Goal: Task Accomplishment & Management: Complete application form

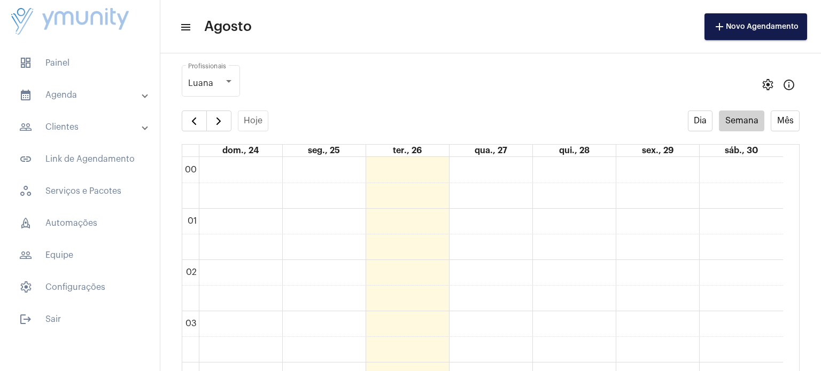
scroll to position [309, 0]
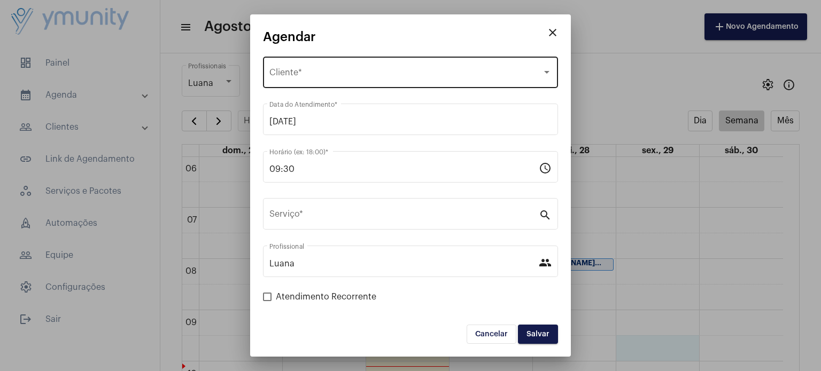
click at [405, 72] on div "Selecione o Cliente" at bounding box center [405, 75] width 272 height 10
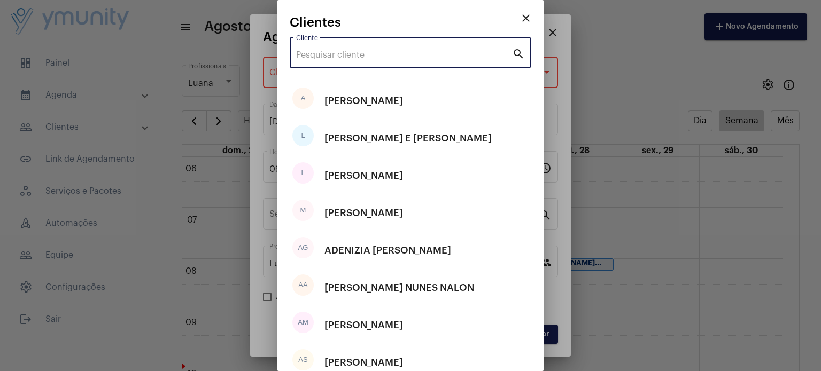
click at [403, 54] on input "Cliente" at bounding box center [404, 55] width 216 height 10
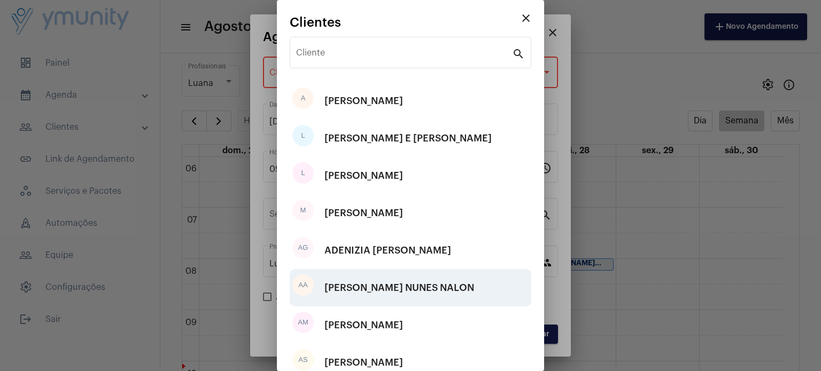
click at [425, 287] on div "[PERSON_NAME] NUNES NALON" at bounding box center [399, 288] width 150 height 32
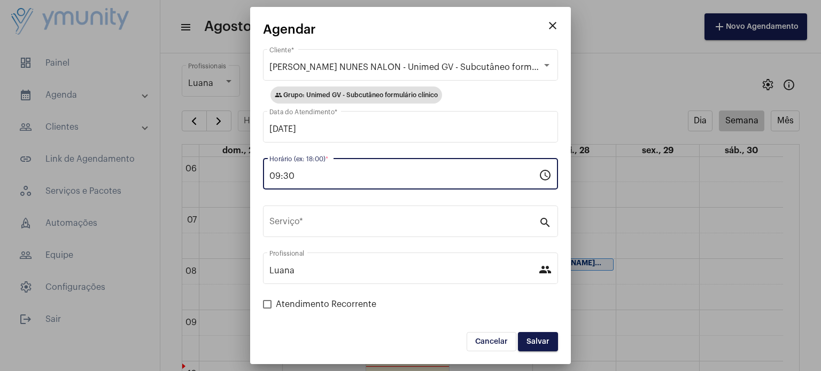
drag, startPoint x: 321, startPoint y: 176, endPoint x: 180, endPoint y: 201, distance: 143.8
click at [180, 201] on div "close [PERSON_NAME] NALON - Unimed GV - Subcutâneo formulário clínico Cliente *…" at bounding box center [410, 185] width 821 height 371
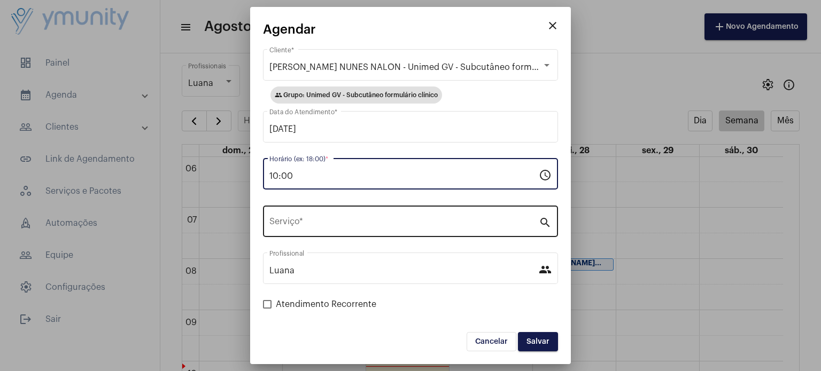
type input "10:00"
click at [280, 215] on div "Serviço *" at bounding box center [403, 221] width 269 height 34
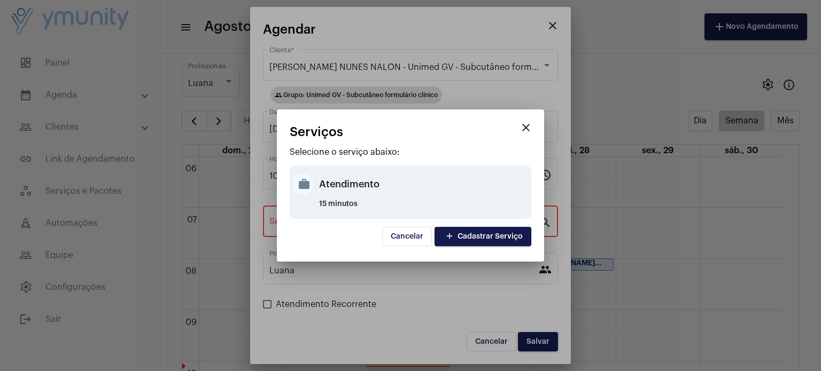
click at [353, 194] on div "Atendimento" at bounding box center [423, 184] width 209 height 32
type input "Atendimento"
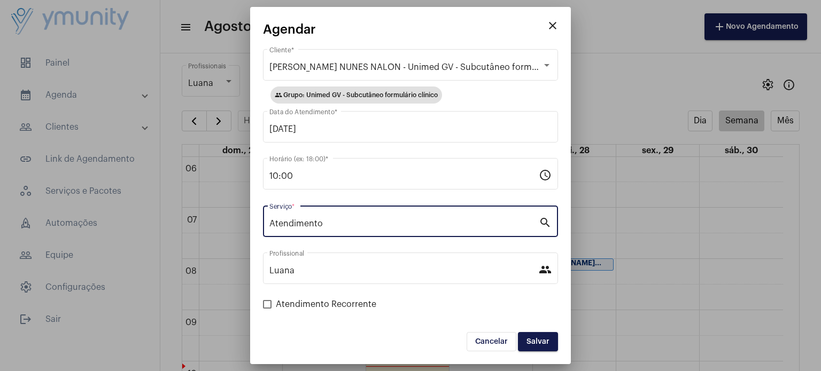
click at [536, 337] on button "Salvar" at bounding box center [538, 341] width 40 height 19
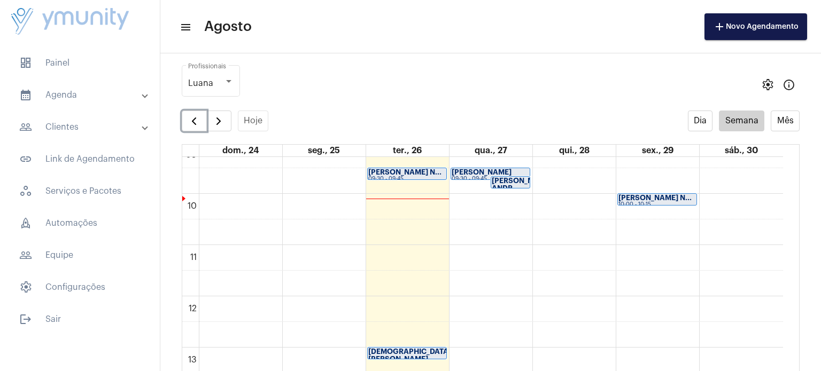
scroll to position [492, 0]
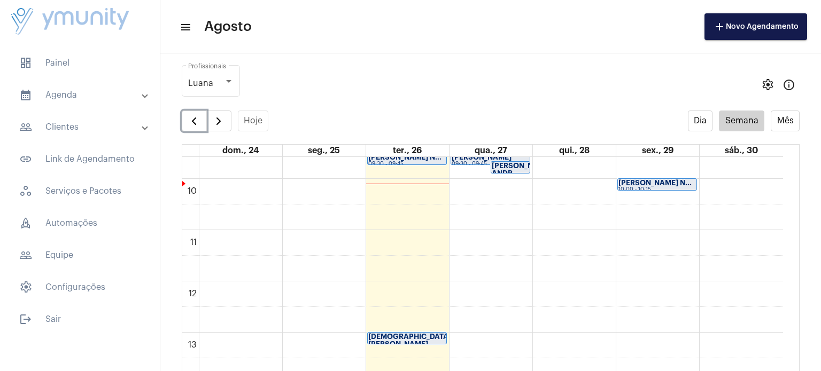
click at [402, 334] on strong "[DEMOGRAPHIC_DATA][PERSON_NAME]..." at bounding box center [409, 340] width 83 height 14
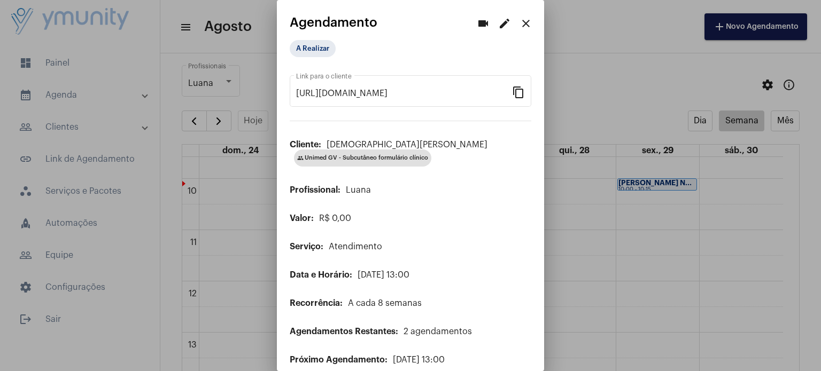
click at [519, 24] on mat-icon "close" at bounding box center [525, 23] width 13 height 13
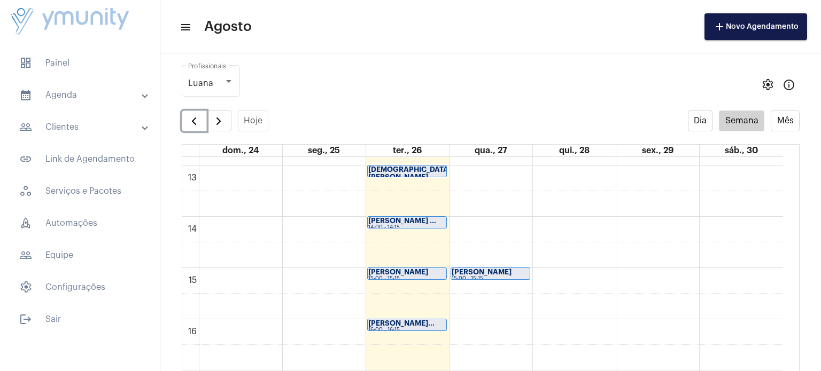
scroll to position [663, 0]
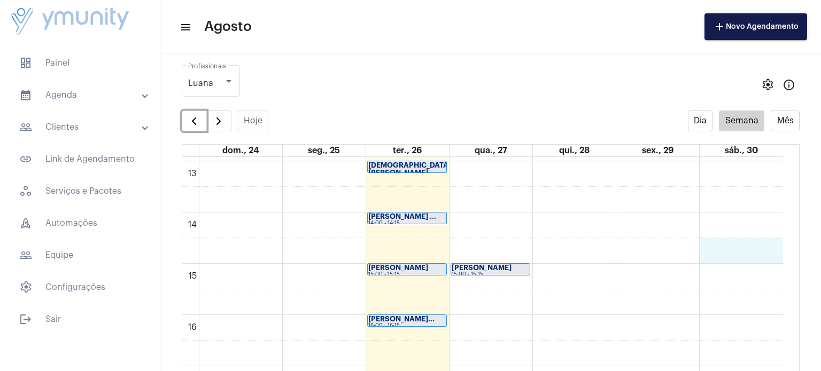
click at [747, 256] on div "00 01 02 03 04 05 06 07 08 09 10 11 12 13 14 15 16 17 18 19 20 21 22 23 [PERSON…" at bounding box center [482, 109] width 601 height 1231
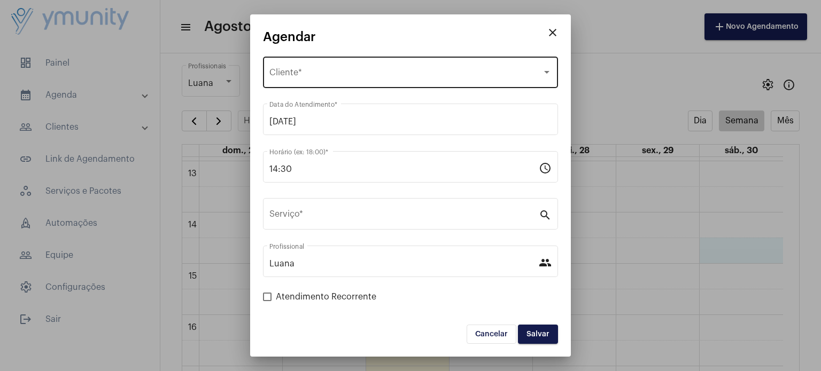
click at [342, 76] on span "Selecione o Cliente" at bounding box center [405, 75] width 272 height 10
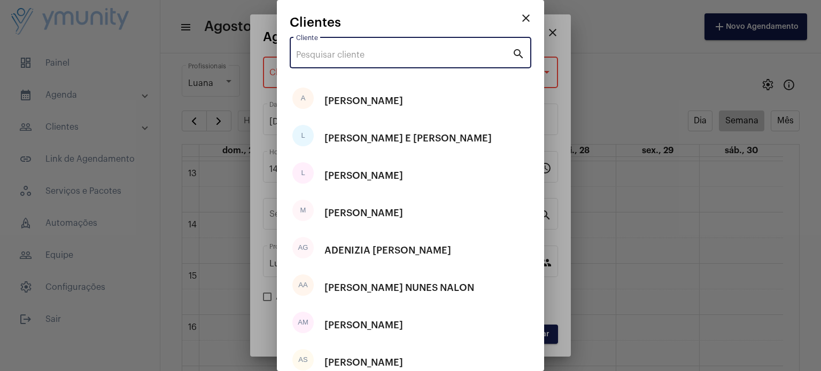
click at [346, 51] on input "Cliente" at bounding box center [404, 55] width 216 height 10
paste input "[DEMOGRAPHIC_DATA][PERSON_NAME]"
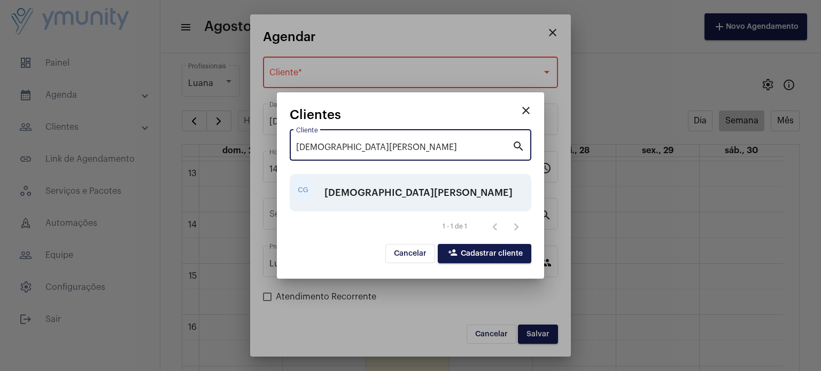
type input "[DEMOGRAPHIC_DATA][PERSON_NAME]"
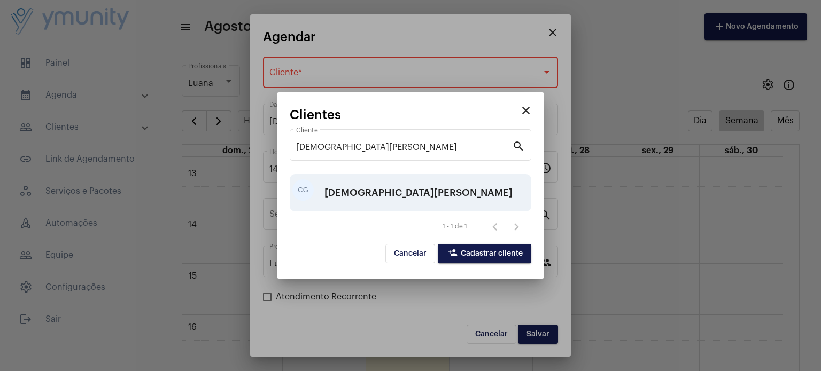
click at [372, 200] on div "[DEMOGRAPHIC_DATA][PERSON_NAME]" at bounding box center [418, 193] width 188 height 32
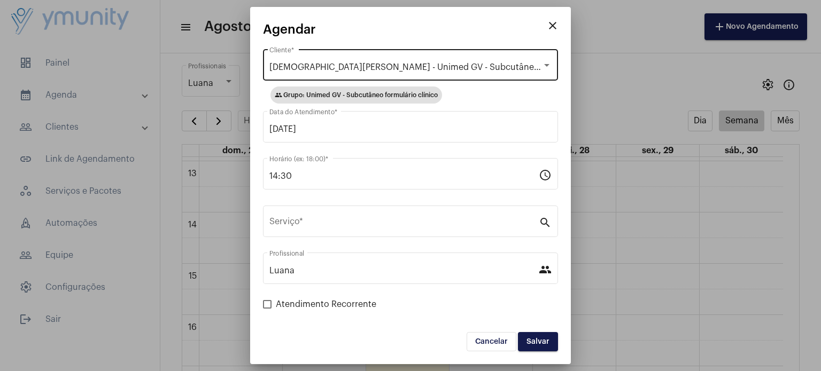
click at [547, 57] on div "[DEMOGRAPHIC_DATA][PERSON_NAME] - Unimed GV - Subcutâneo formulário clínico Cli…" at bounding box center [410, 64] width 282 height 34
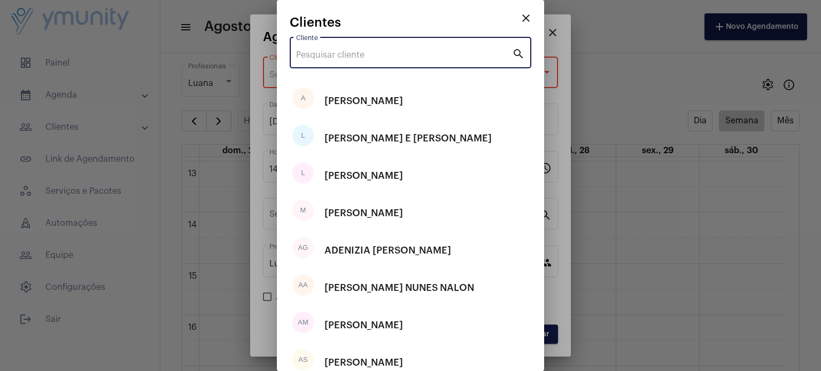
click at [466, 53] on input "Cliente" at bounding box center [404, 55] width 216 height 10
type input "g"
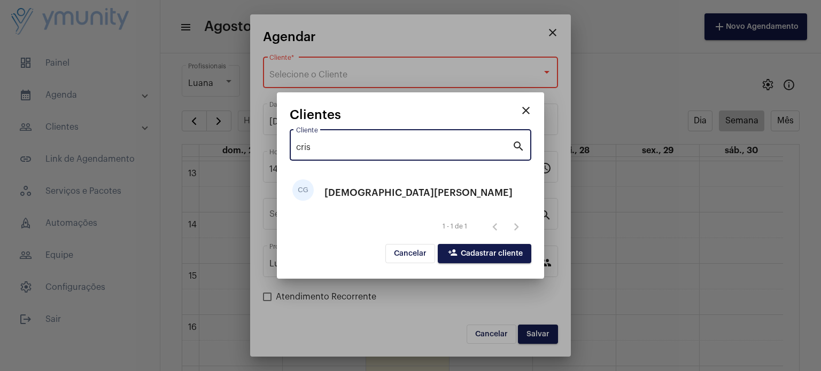
type input "cris"
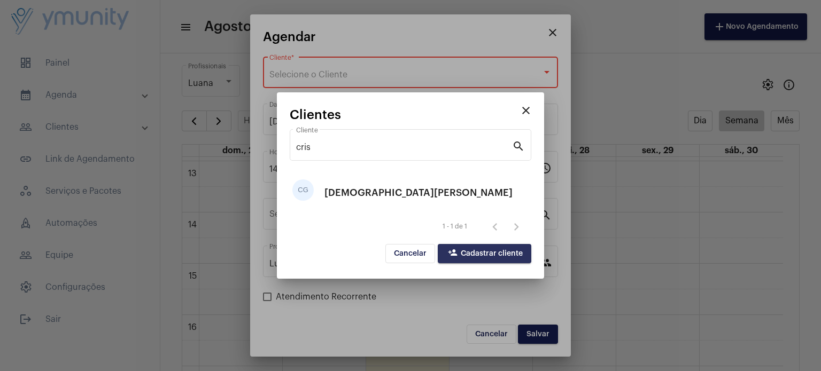
click at [481, 250] on button "person_add Cadastrar cliente" at bounding box center [484, 253] width 93 height 19
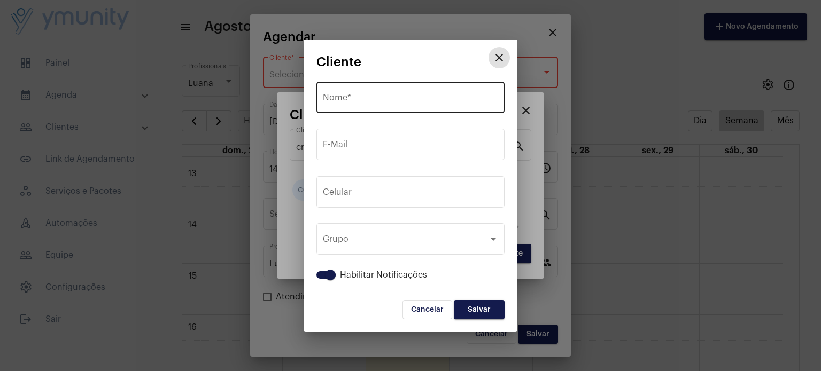
click at [404, 87] on div "Nome *" at bounding box center [410, 97] width 175 height 34
paste input "[DEMOGRAPHIC_DATA][PERSON_NAME]"
type input "[DEMOGRAPHIC_DATA][PERSON_NAME]"
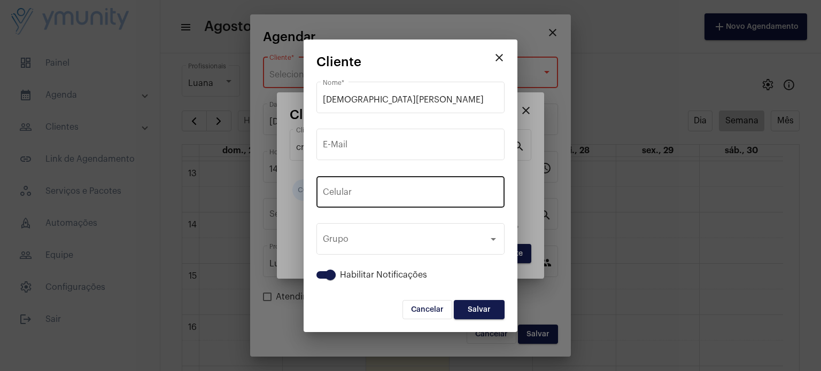
click at [393, 187] on div "+55 Celular" at bounding box center [410, 191] width 175 height 34
paste input "33998387372"
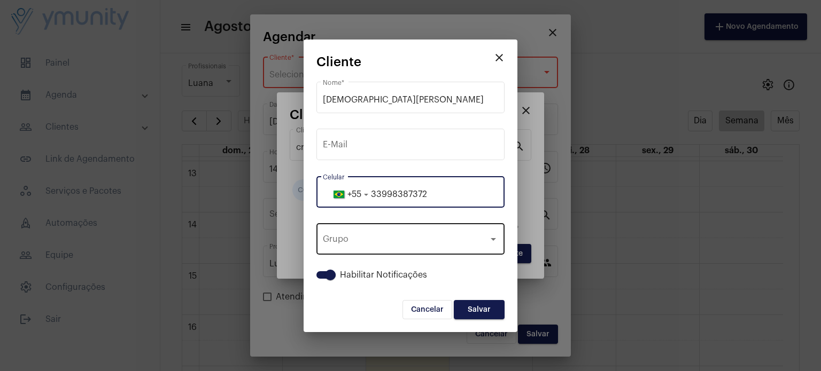
type input "33998387372"
click at [453, 233] on div "Grupo Grupo" at bounding box center [410, 238] width 175 height 34
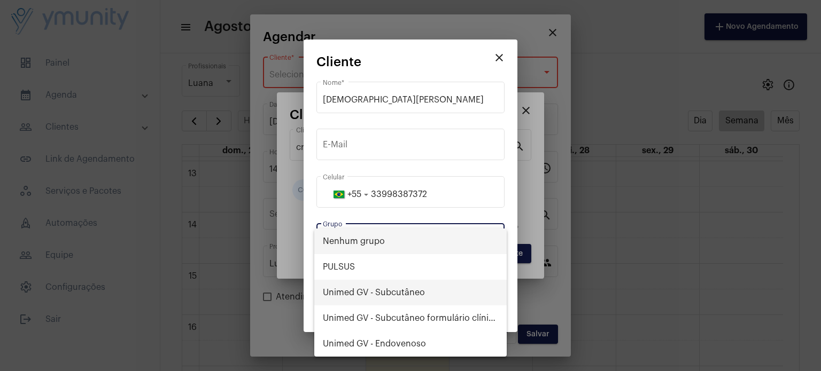
click at [409, 291] on span "Unimed GV - Subcutâneo" at bounding box center [410, 293] width 175 height 26
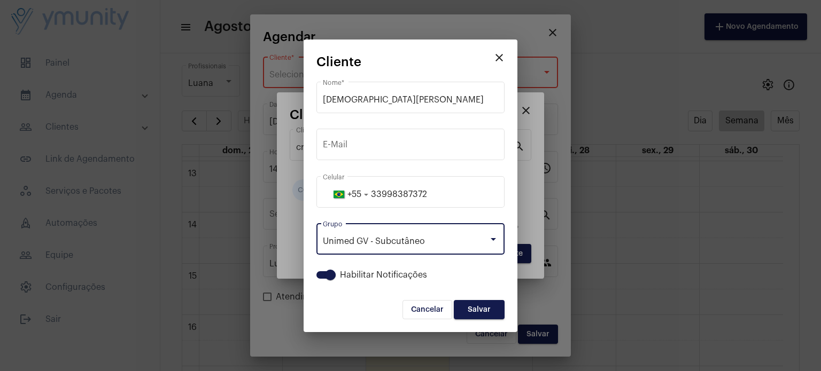
click at [487, 313] on button "Salvar" at bounding box center [479, 309] width 51 height 19
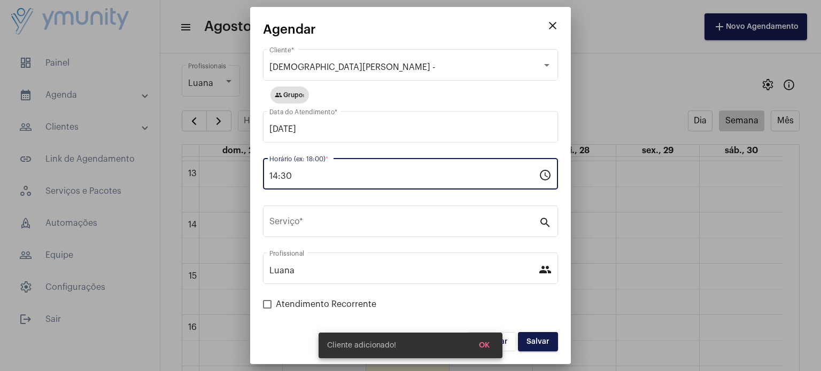
drag, startPoint x: 340, startPoint y: 175, endPoint x: 189, endPoint y: 185, distance: 151.6
click at [189, 185] on div "close [PERSON_NAME] - Cliente * group Grupo: [DATE] Data do Atendimento * 14:30…" at bounding box center [410, 185] width 821 height 371
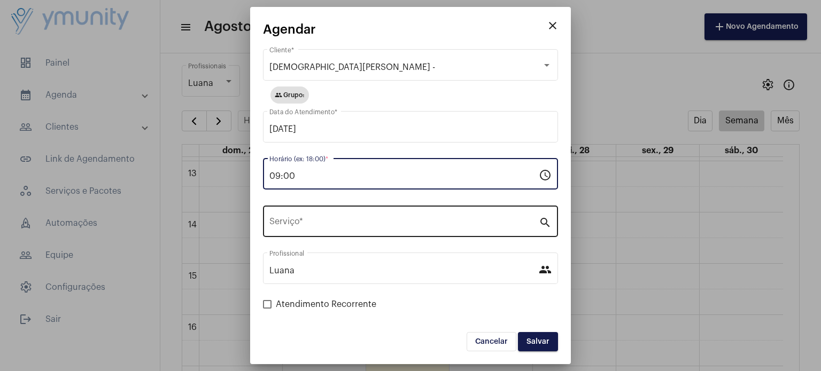
type input "09:00"
click at [329, 213] on div "Serviço *" at bounding box center [403, 221] width 269 height 34
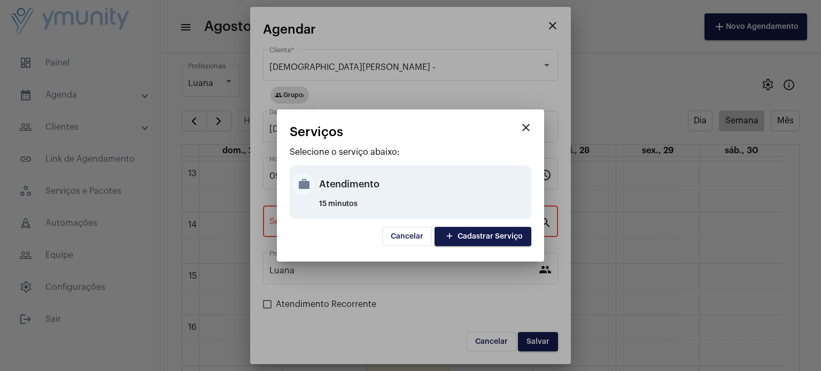
click at [410, 184] on div "Atendimento" at bounding box center [423, 184] width 209 height 32
type input "Atendimento"
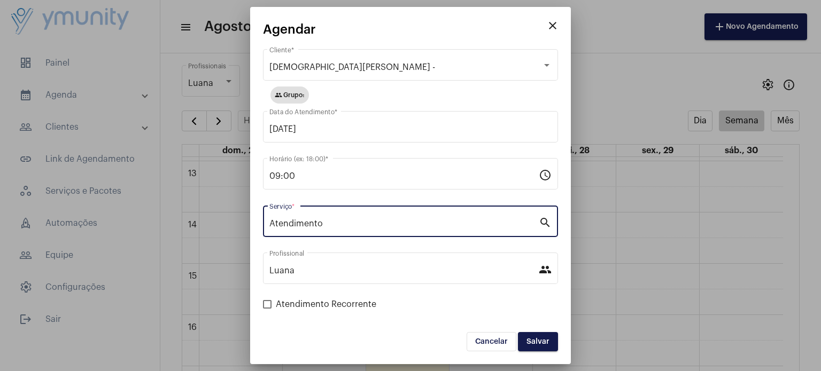
click at [535, 341] on span "Salvar" at bounding box center [537, 341] width 23 height 7
